Goal: Navigation & Orientation: Locate item on page

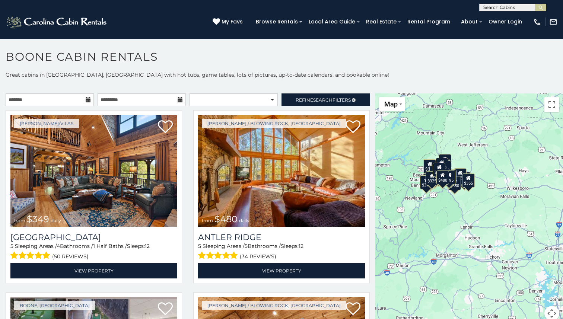
drag, startPoint x: 476, startPoint y: 161, endPoint x: 423, endPoint y: 130, distance: 61.9
click at [423, 130] on div "$349 $480 $525 $315 $355 $675 $635 $930 $400 $451 $330 $400 $485 $460 $395 $255…" at bounding box center [469, 211] width 188 height 236
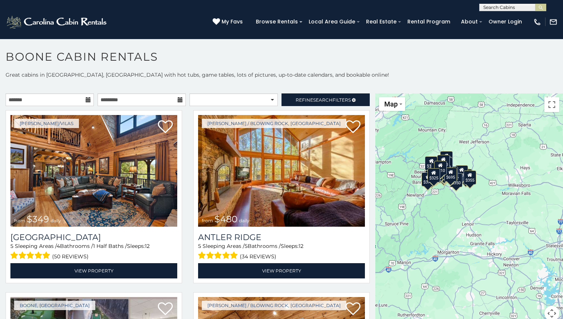
click at [480, 225] on div "$349 $480 $525 $315 $355 $675 $635 $930 $400 $451 $330 $400 $485 $460 $395 $255…" at bounding box center [469, 211] width 188 height 236
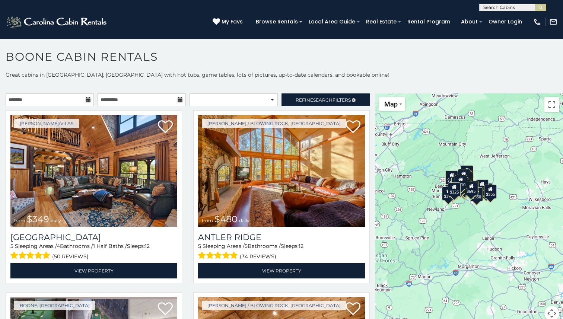
drag, startPoint x: 458, startPoint y: 214, endPoint x: 480, endPoint y: 228, distance: 25.5
click at [480, 228] on div "$349 $480 $525 $315 $355 $675 $635 $930 $400 $451 $330 $400 $485 $460 $395 $255…" at bounding box center [469, 211] width 188 height 236
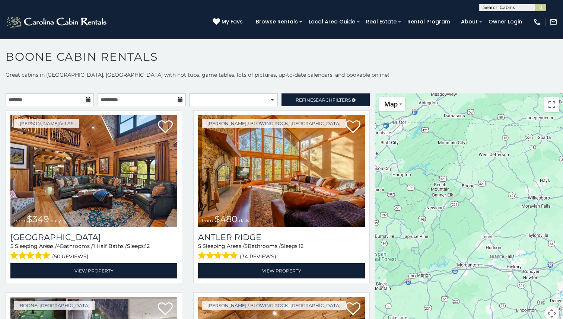
click at [480, 228] on div at bounding box center [469, 211] width 188 height 236
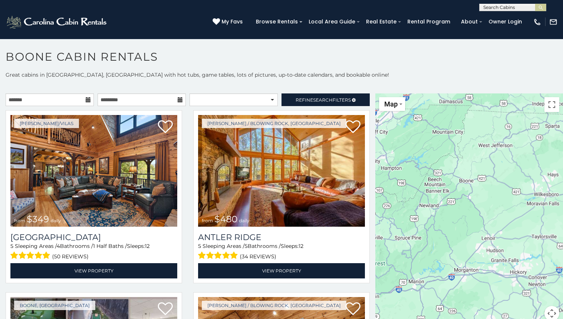
click at [480, 228] on div at bounding box center [469, 211] width 188 height 236
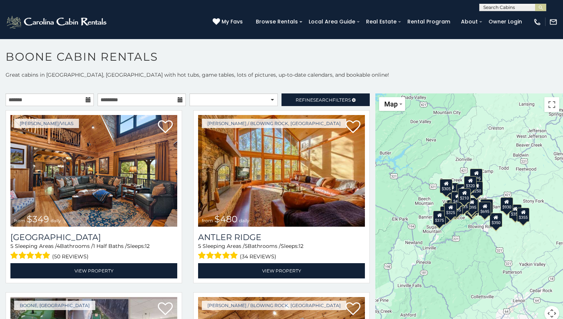
drag, startPoint x: 455, startPoint y: 200, endPoint x: 478, endPoint y: 264, distance: 67.4
click at [478, 264] on div "$349 $480 $525 $315 $355 $675 $635 $930 $400 $451 $330 $400 $485 $460 $395 $255…" at bounding box center [469, 211] width 188 height 236
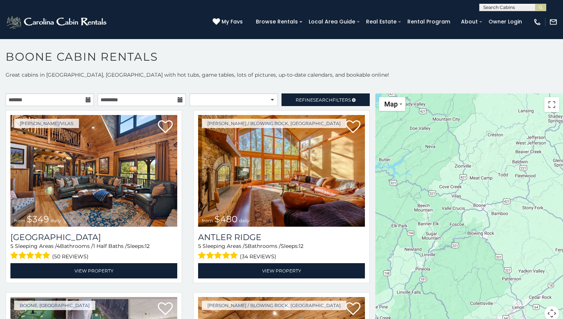
click at [478, 264] on div at bounding box center [469, 211] width 188 height 236
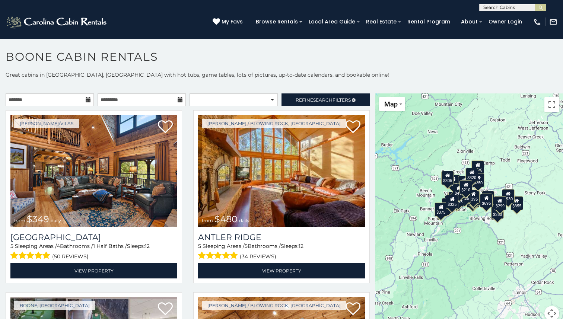
drag, startPoint x: 438, startPoint y: 209, endPoint x: 452, endPoint y: 233, distance: 27.6
click at [452, 233] on div "$349 $480 $525 $315 $355 $675 $635 $930 $400 $451 $330 $400 $485 $460 $395 $255…" at bounding box center [469, 211] width 188 height 236
click at [463, 213] on div "$349 $480 $525 $315 $355 $675 $635 $930 $400 $451 $330 $400 $485 $460 $395 $255…" at bounding box center [469, 211] width 188 height 236
click at [464, 213] on div "$349 $480 $525 $315 $355 $675 $635 $930 $400 $451 $330 $400 $485 $460 $395 $255…" at bounding box center [469, 211] width 188 height 236
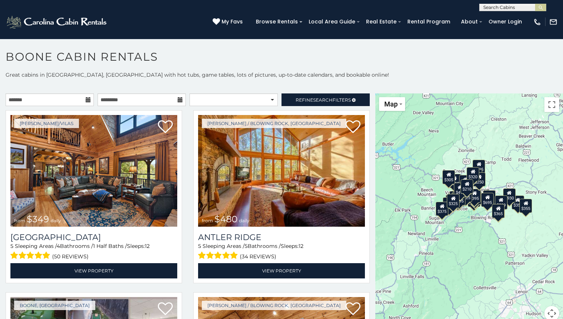
click at [464, 213] on div "$349 $480 $525 $315 $355 $675 $635 $930 $400 $451 $330 $400 $485 $460 $395 $255…" at bounding box center [469, 211] width 188 height 236
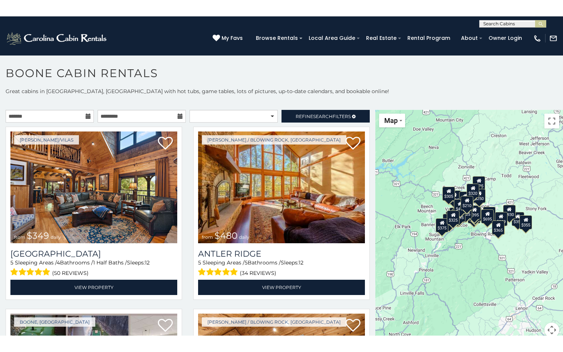
scroll to position [4, 0]
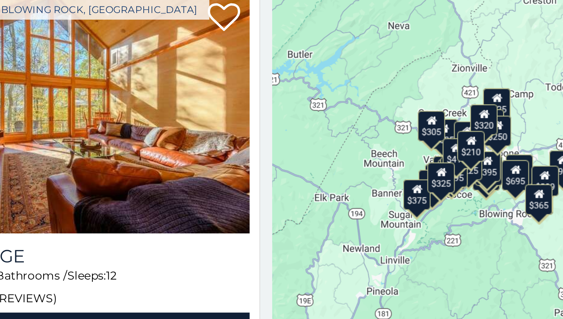
click at [465, 212] on div "$349 $480 $525 $315 $355 $675 $635 $930 $400 $451 $330 $400 $485 $460 $395 $255…" at bounding box center [469, 207] width 188 height 236
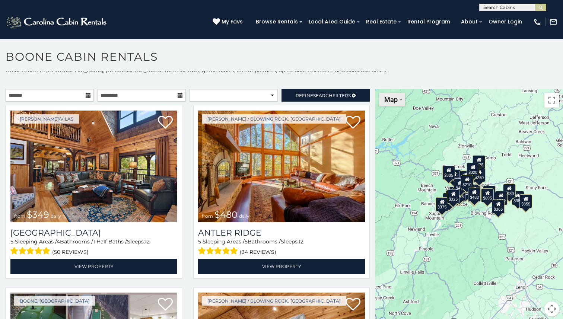
click at [392, 105] on button "Map" at bounding box center [392, 100] width 26 height 14
click at [411, 174] on div "$349 $480 $525 $315 $355 $675 $635 $930 $400 $451 $330 $400 $485 $460 $395 $255…" at bounding box center [469, 207] width 188 height 236
click at [554, 104] on button "Toggle fullscreen view" at bounding box center [551, 100] width 15 height 15
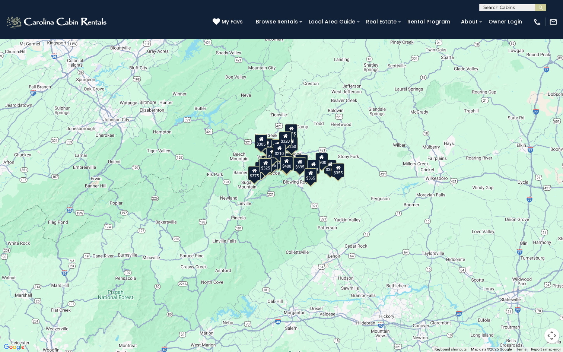
click at [553, 319] on button "Map camera controls" at bounding box center [551, 335] width 15 height 15
click at [537, 296] on button "Zoom in" at bounding box center [533, 298] width 15 height 15
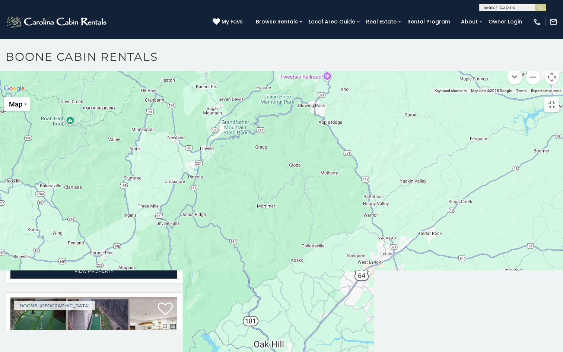
click at [537, 47] on button "Zoom in" at bounding box center [533, 39] width 15 height 15
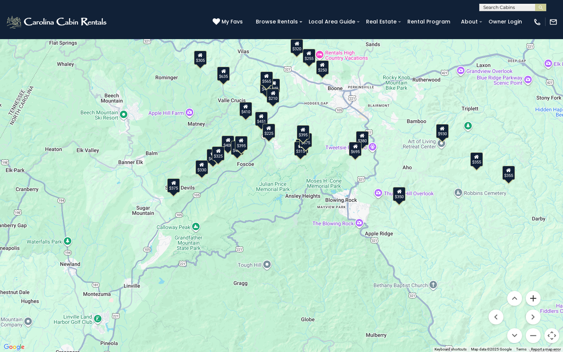
click at [537, 297] on button "Zoom in" at bounding box center [533, 298] width 15 height 15
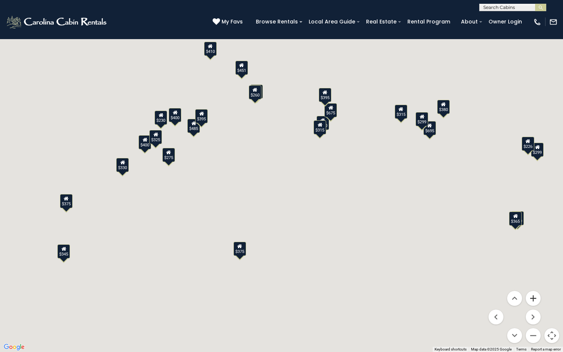
click at [537, 297] on button "Zoom in" at bounding box center [533, 298] width 15 height 15
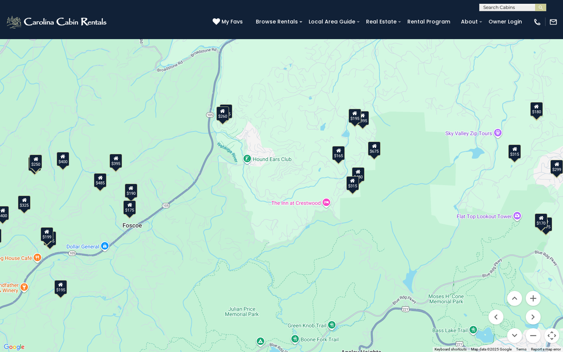
drag, startPoint x: 371, startPoint y: 128, endPoint x: 364, endPoint y: 226, distance: 98.6
click at [365, 227] on div "$480 $315 $675 $400 $400 $485 $395 $225 $395 $325 $299 $315 $375 $275 $230 $260…" at bounding box center [281, 176] width 563 height 352
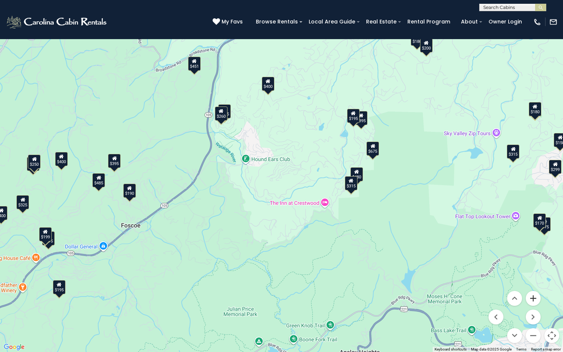
click at [534, 297] on button "Zoom in" at bounding box center [533, 298] width 15 height 15
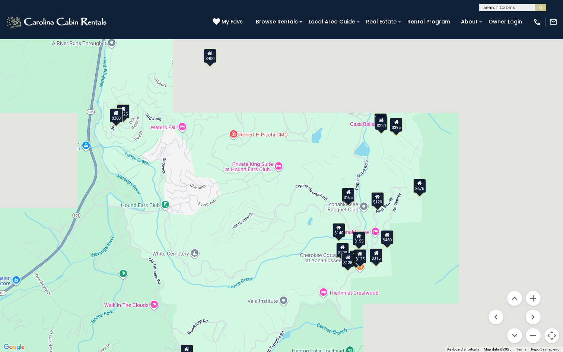
drag, startPoint x: 456, startPoint y: 203, endPoint x: 410, endPoint y: 263, distance: 75.4
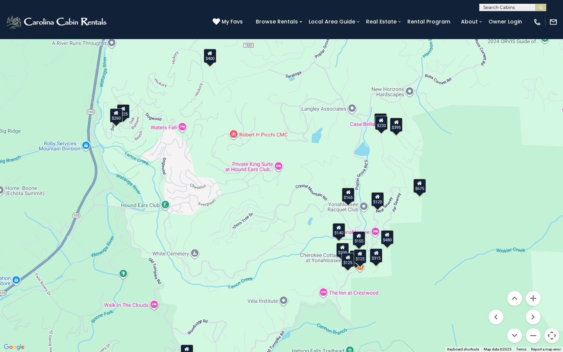
click at [410, 262] on div "$480 $315 $675 $395 $225 $260 $400 $195 $165 $125 $200 $155 $155 $125 $125 $220…" at bounding box center [281, 176] width 563 height 352
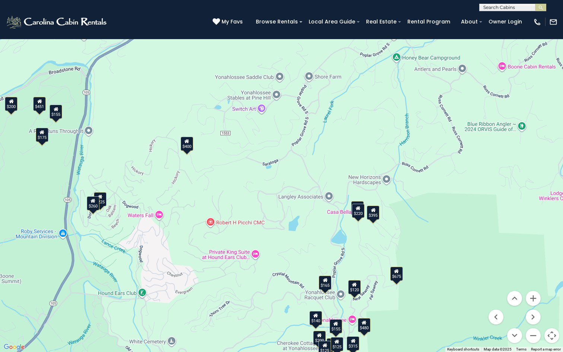
drag, startPoint x: 382, startPoint y: 143, endPoint x: 360, endPoint y: 228, distance: 88.0
click at [360, 228] on div "$480 $315 $675 $451 $395 $225 $260 $400 $195 $165 $125 $200 $155 $200 $125 $220…" at bounding box center [281, 176] width 563 height 352
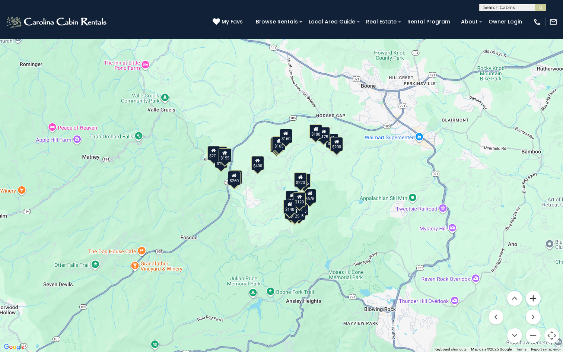
click at [535, 298] on button "Zoom in" at bounding box center [533, 298] width 15 height 15
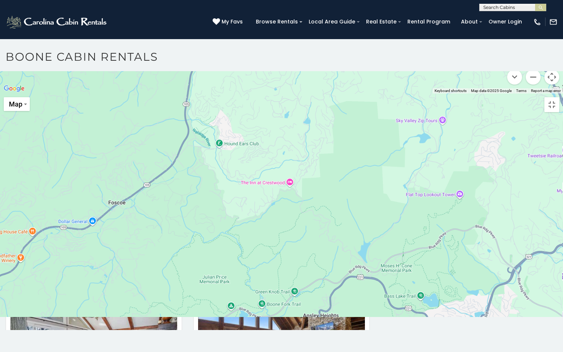
click at [535, 47] on button "Zoom in" at bounding box center [533, 39] width 15 height 15
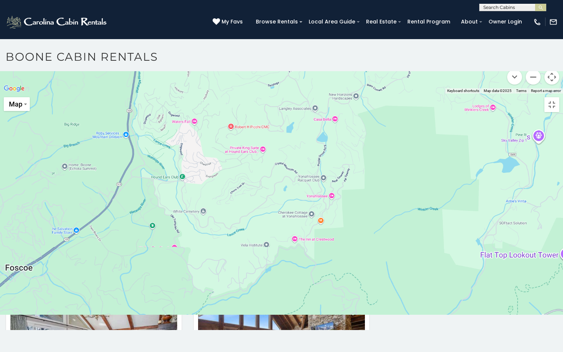
click at [535, 47] on button "Zoom in" at bounding box center [533, 39] width 15 height 15
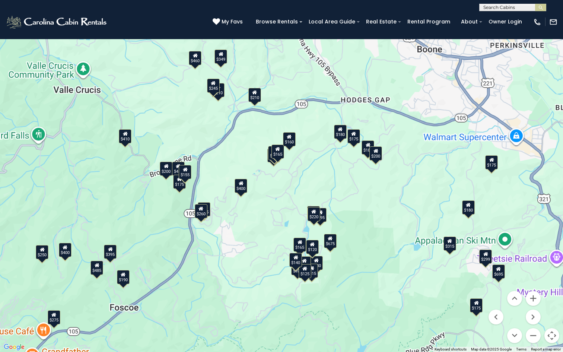
click at [446, 133] on div "$349 $480 $315 $675 $451 $400 $485 $460 $395 $225 $395 $695 $410 $210 $299 $315…" at bounding box center [281, 176] width 563 height 352
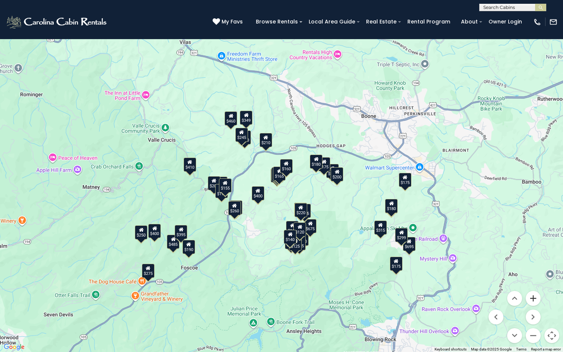
click at [536, 299] on button "Zoom in" at bounding box center [533, 298] width 15 height 15
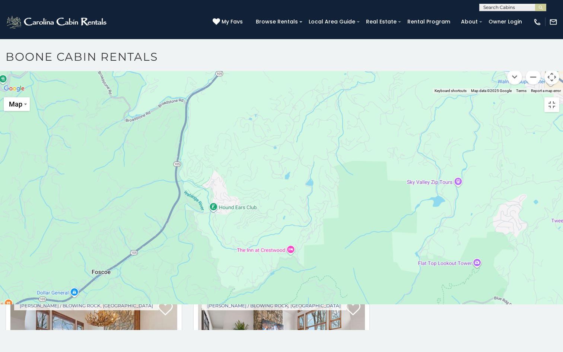
click at [536, 47] on button "Zoom in" at bounding box center [533, 39] width 15 height 15
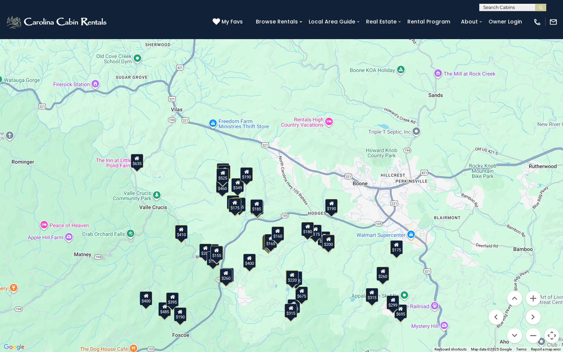
drag, startPoint x: 331, startPoint y: 202, endPoint x: 322, endPoint y: 266, distance: 64.7
click at [322, 266] on div "$349 $480 $315 $675 $635 $451 $400 $485 $460 $395 $565 $225 $395 $695 $410 $210…" at bounding box center [281, 176] width 563 height 352
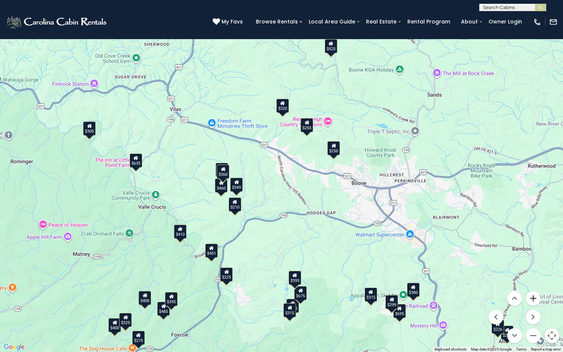
click at [536, 293] on button "Zoom in" at bounding box center [533, 298] width 15 height 15
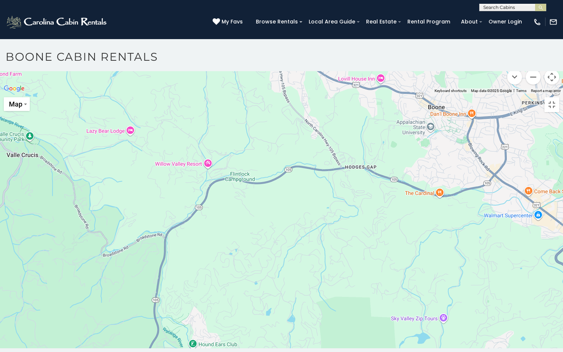
click at [534, 47] on button "Zoom in" at bounding box center [533, 39] width 15 height 15
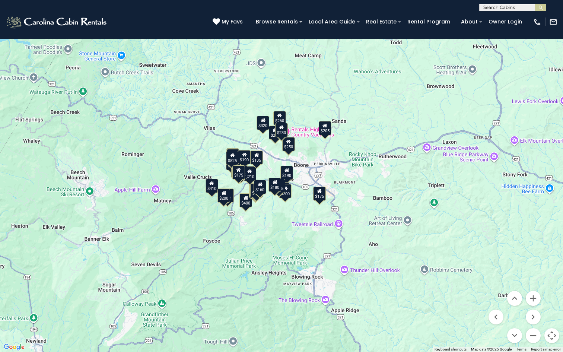
drag, startPoint x: 421, startPoint y: 240, endPoint x: 355, endPoint y: 184, distance: 86.2
click at [355, 184] on div "$349 $460 $565 $250 $210 $360 $245 $525 $190 $210 $155 $175 $190 $185 $135 $349…" at bounding box center [281, 176] width 563 height 352
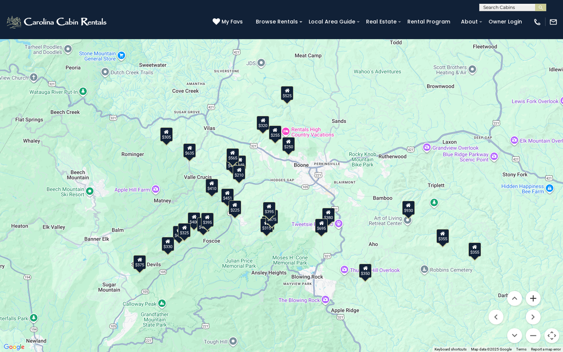
click at [534, 295] on button "Zoom in" at bounding box center [533, 298] width 15 height 15
